Goal: Navigation & Orientation: Find specific page/section

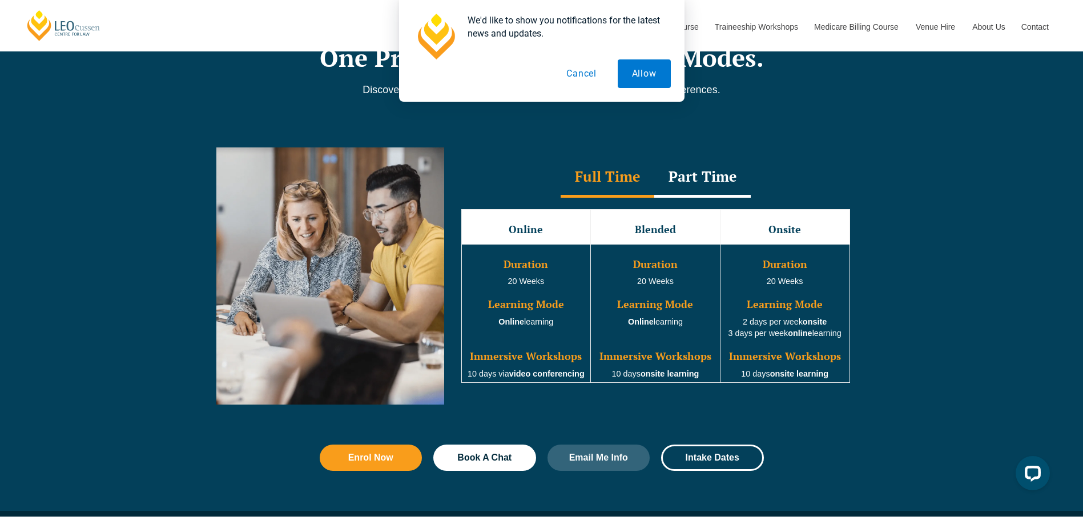
click at [581, 74] on button "Cancel" at bounding box center [581, 73] width 59 height 29
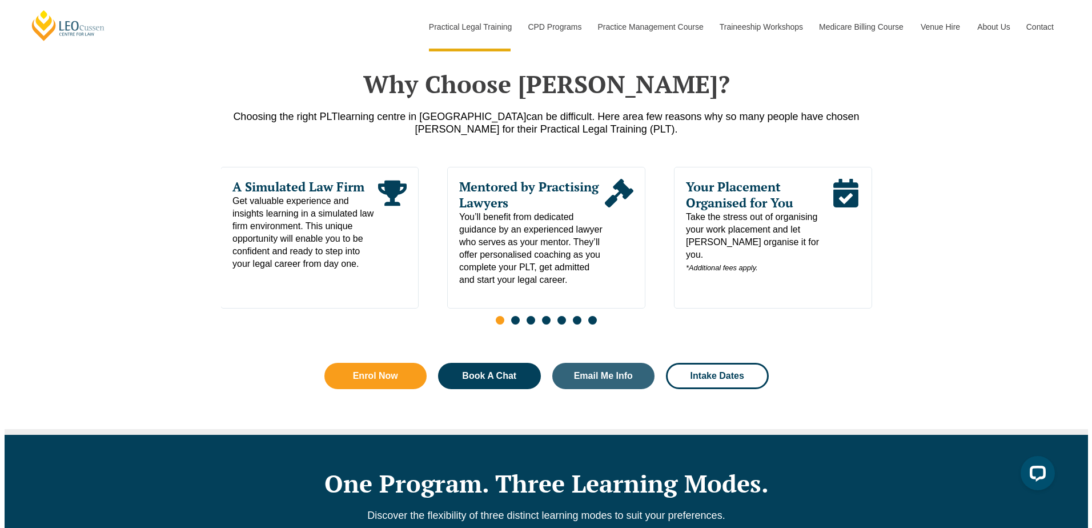
scroll to position [400, 0]
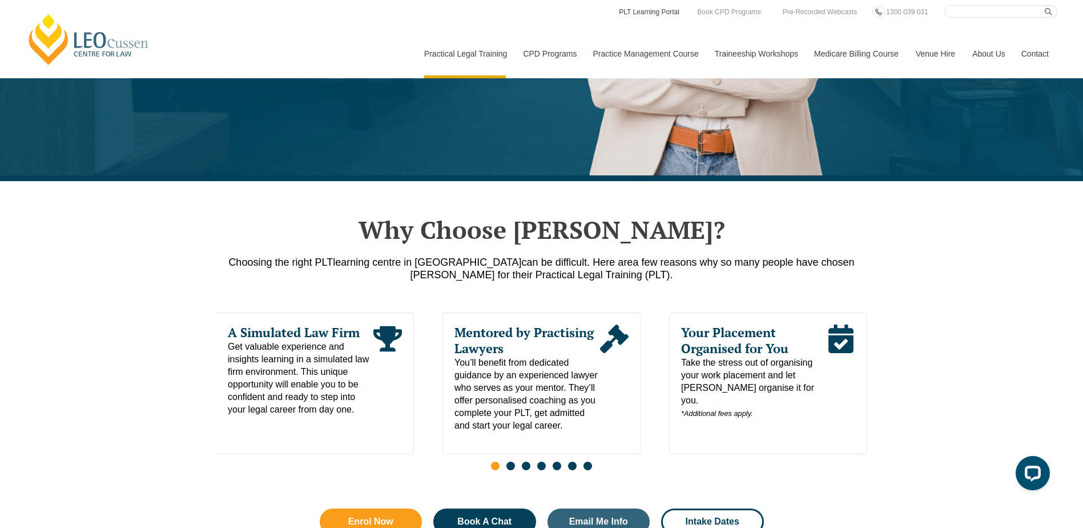
click at [642, 13] on link "PLT Learning Portal" at bounding box center [649, 12] width 63 height 13
